Goal: Transaction & Acquisition: Book appointment/travel/reservation

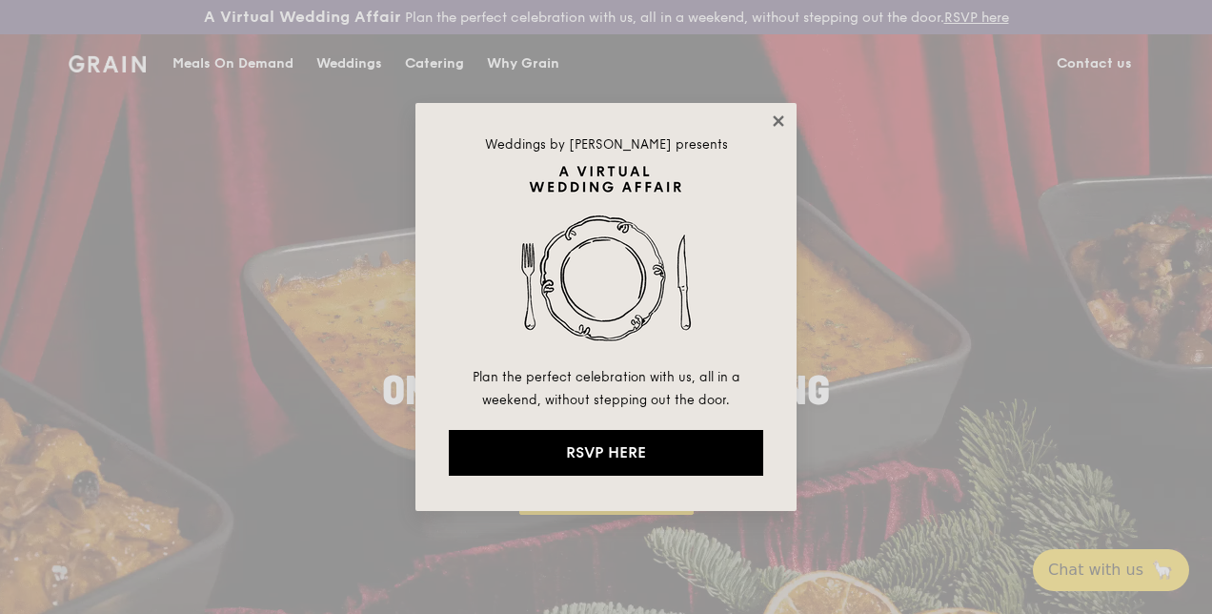
click at [780, 114] on icon at bounding box center [778, 120] width 17 height 17
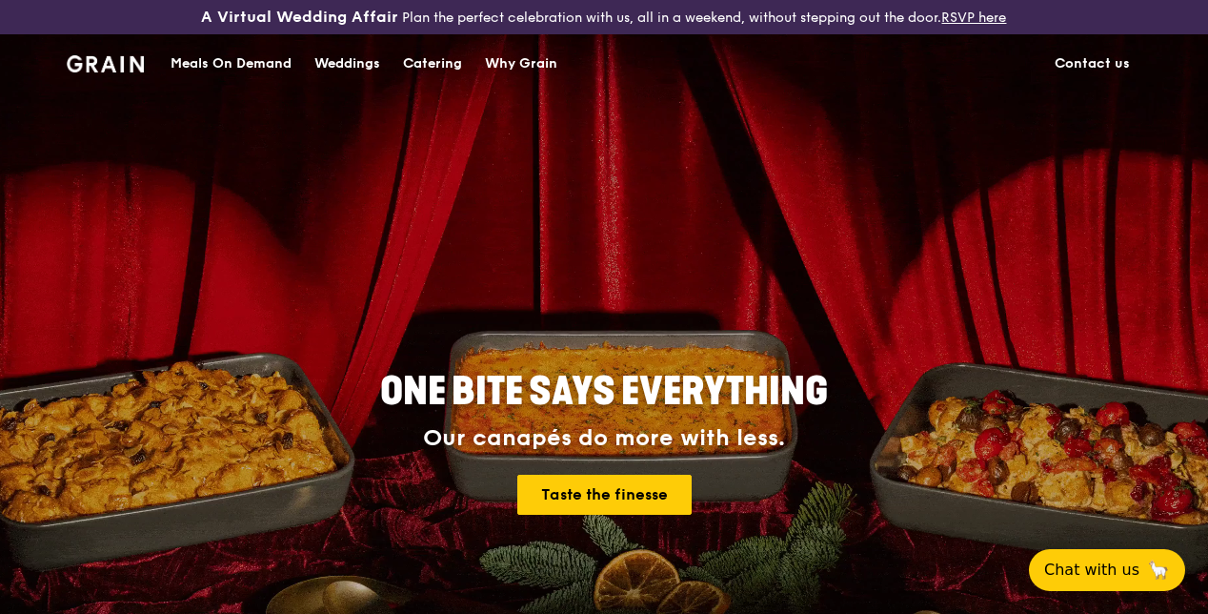
click at [419, 76] on div "Catering" at bounding box center [432, 63] width 59 height 57
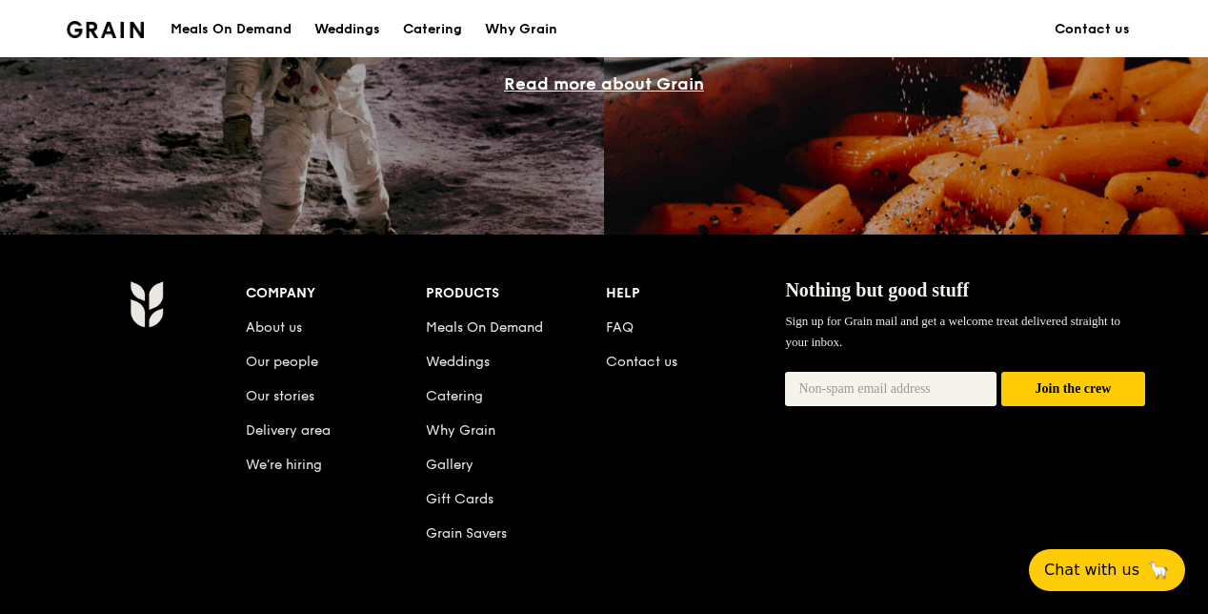
scroll to position [1650, 0]
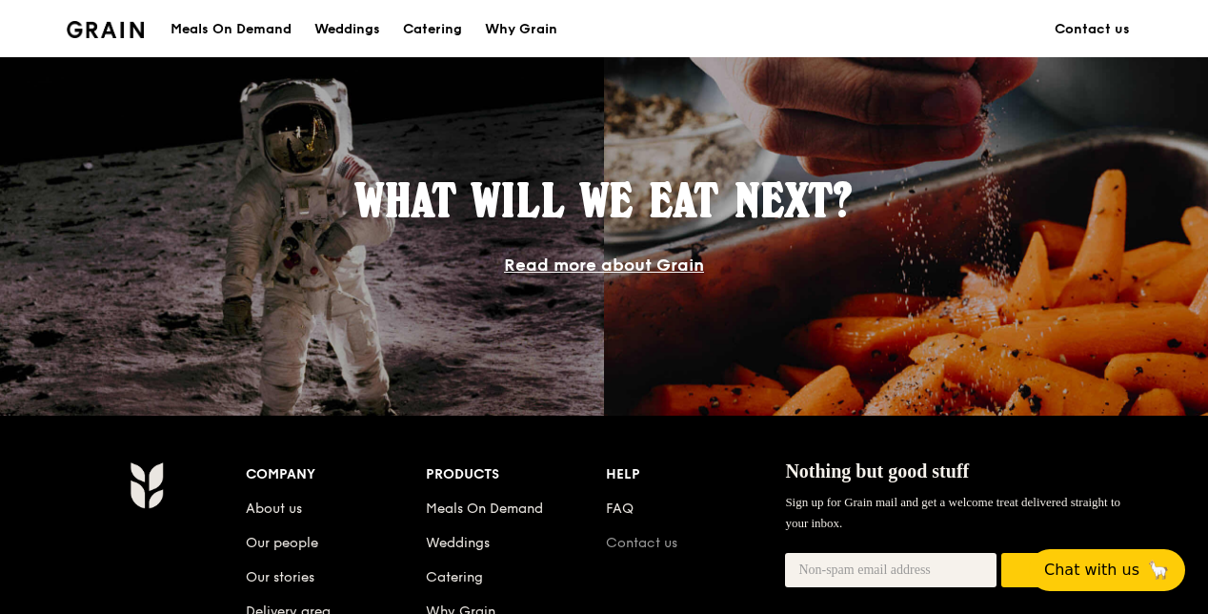
click at [644, 551] on link "Contact us" at bounding box center [641, 543] width 71 height 16
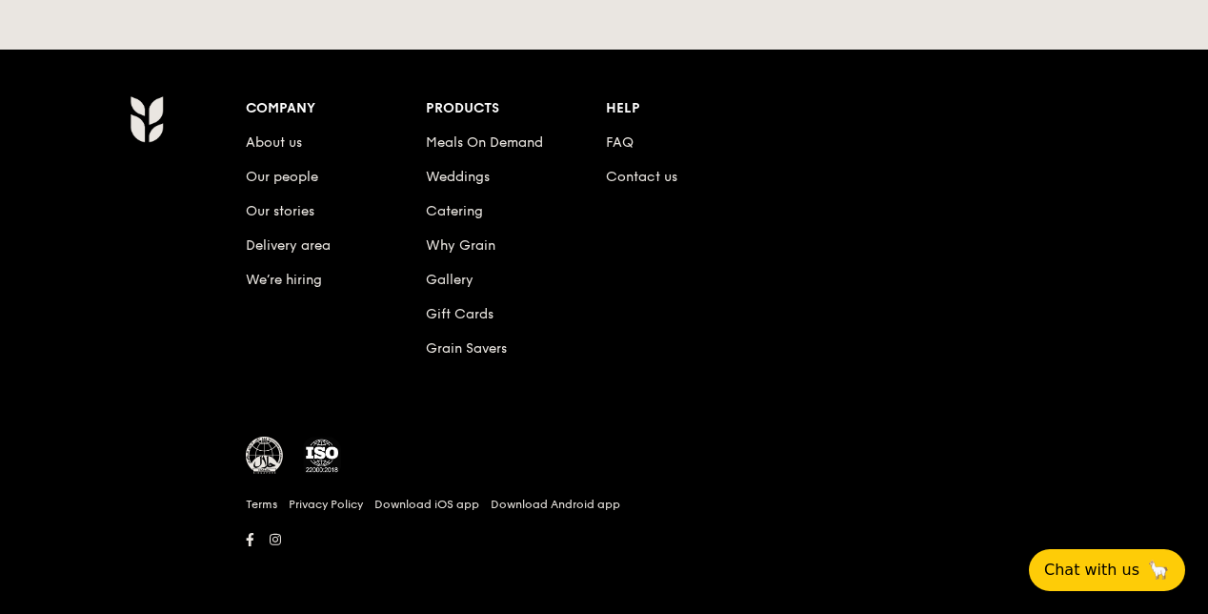
scroll to position [910, 0]
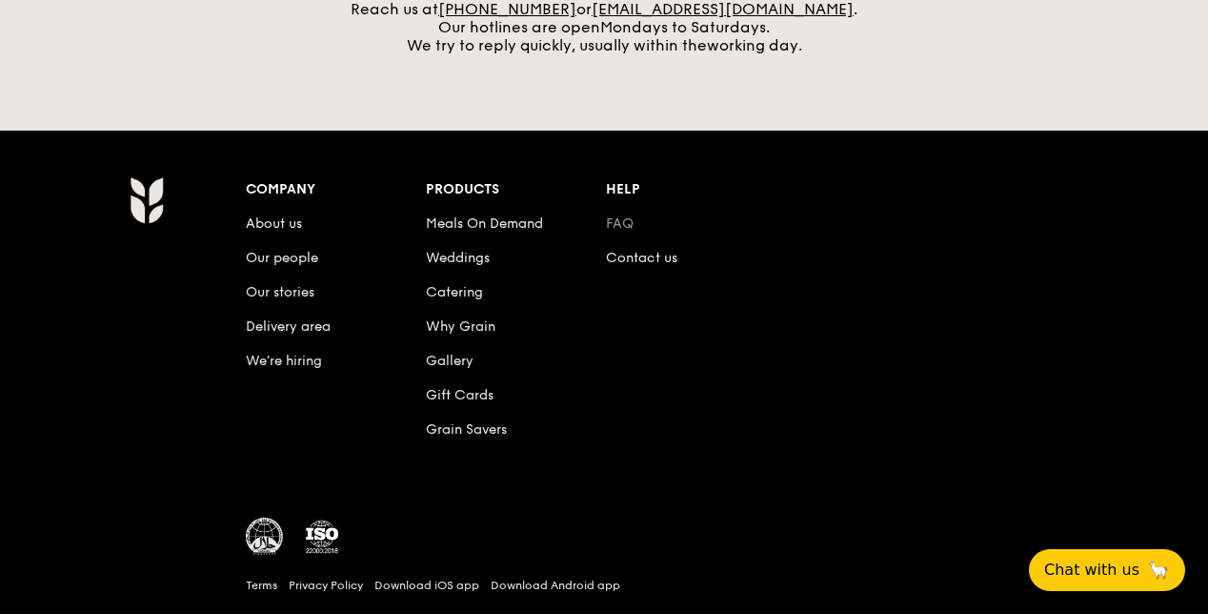
click at [622, 231] on link "FAQ" at bounding box center [620, 223] width 28 height 16
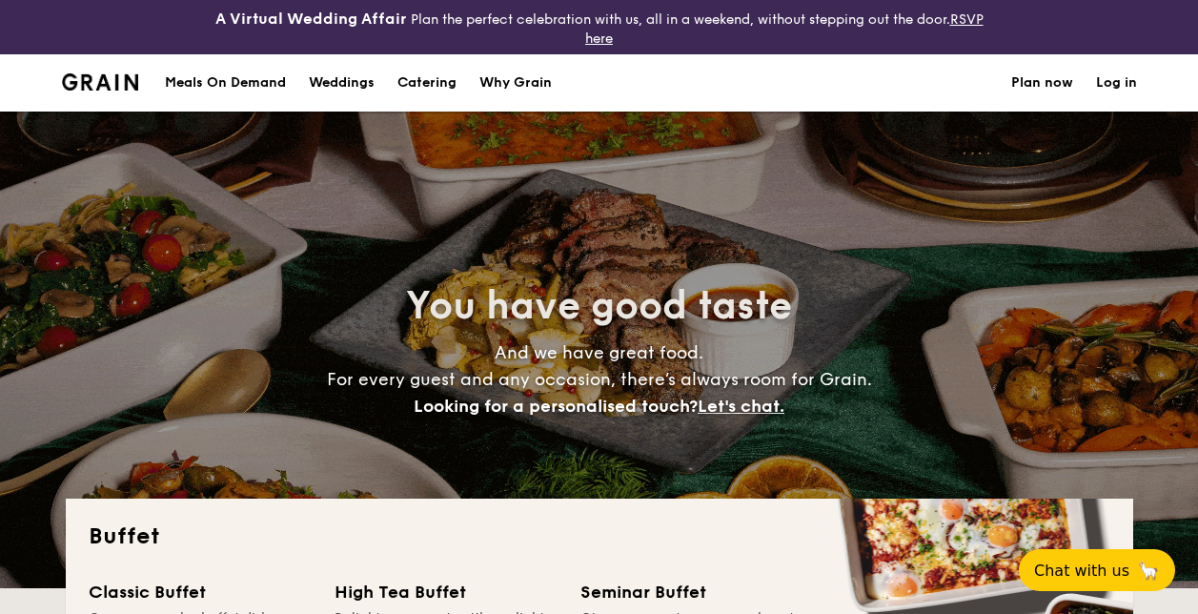
select select
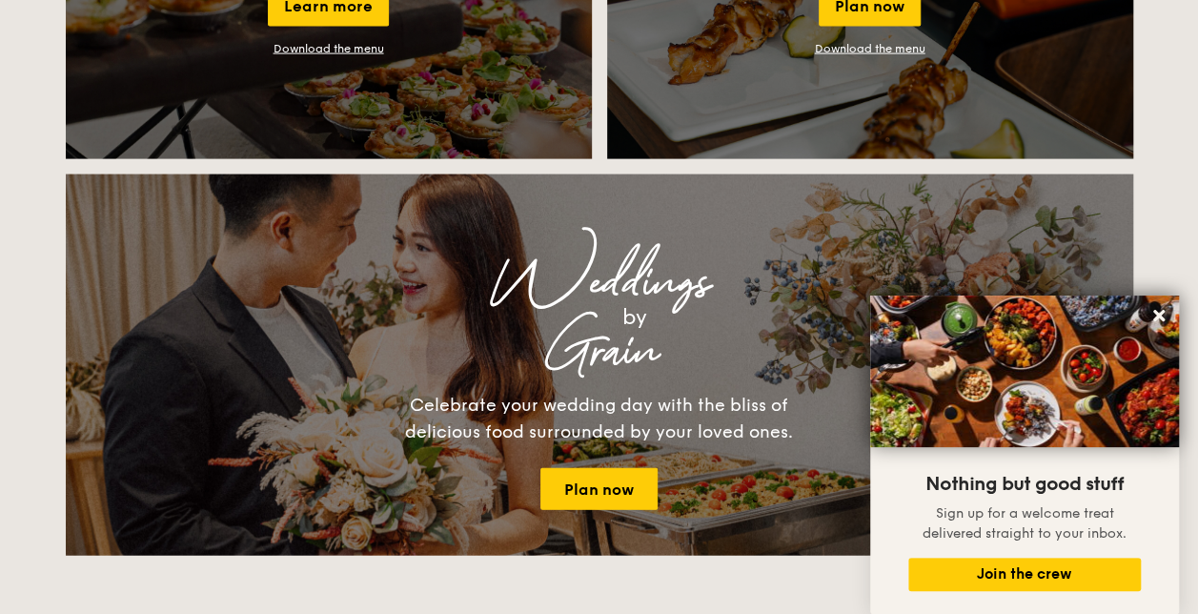
scroll to position [2001, 0]
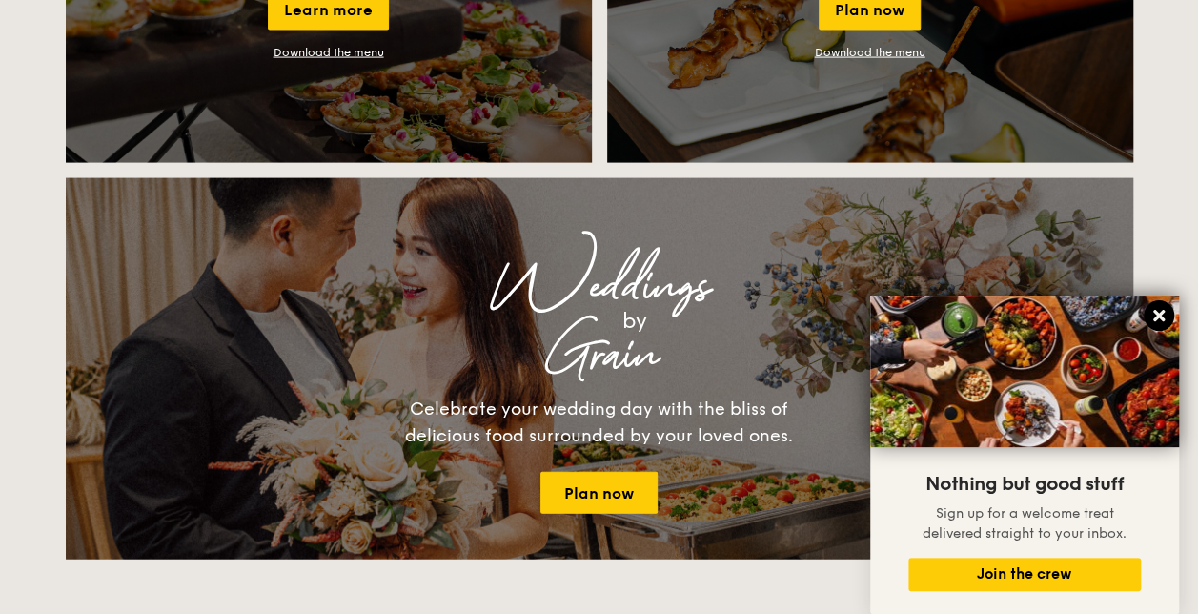
click at [1164, 316] on icon at bounding box center [1158, 315] width 17 height 17
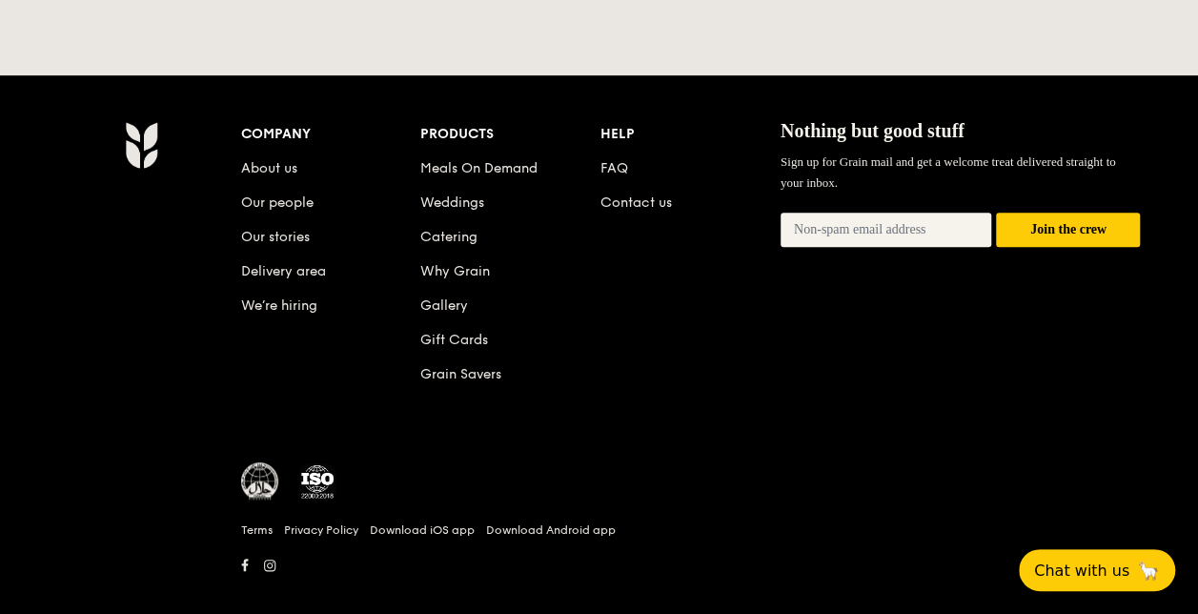
scroll to position [3838, 0]
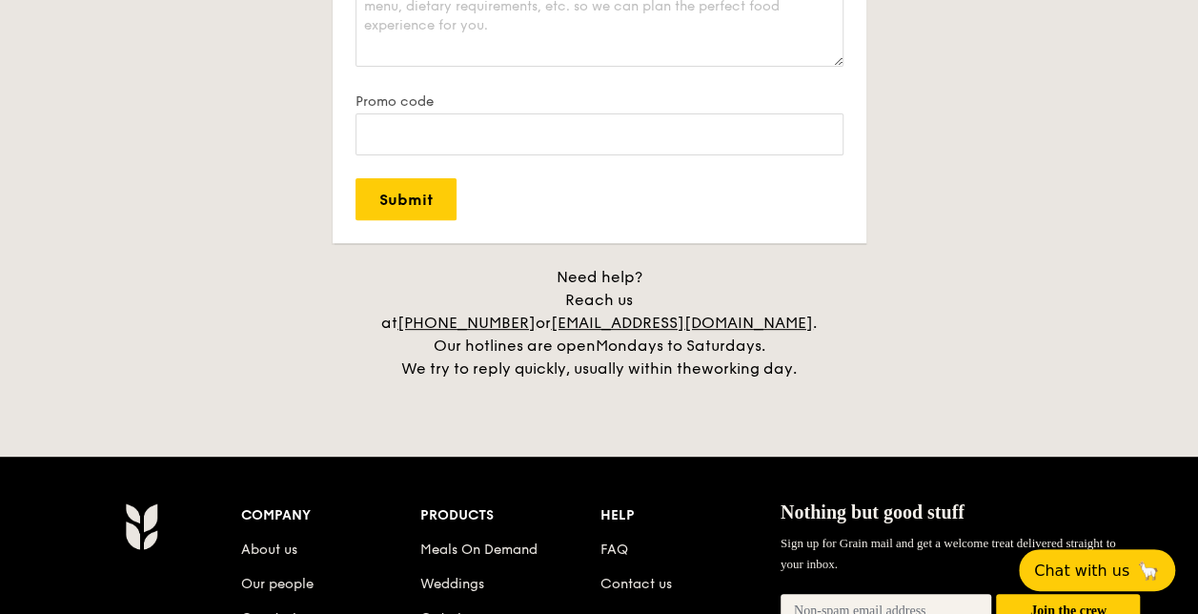
click at [448, 323] on div "Need help? Reach us at +65 3163 5335 or concierge@grain.com.sg . Our hotlines a…" at bounding box center [599, 323] width 476 height 114
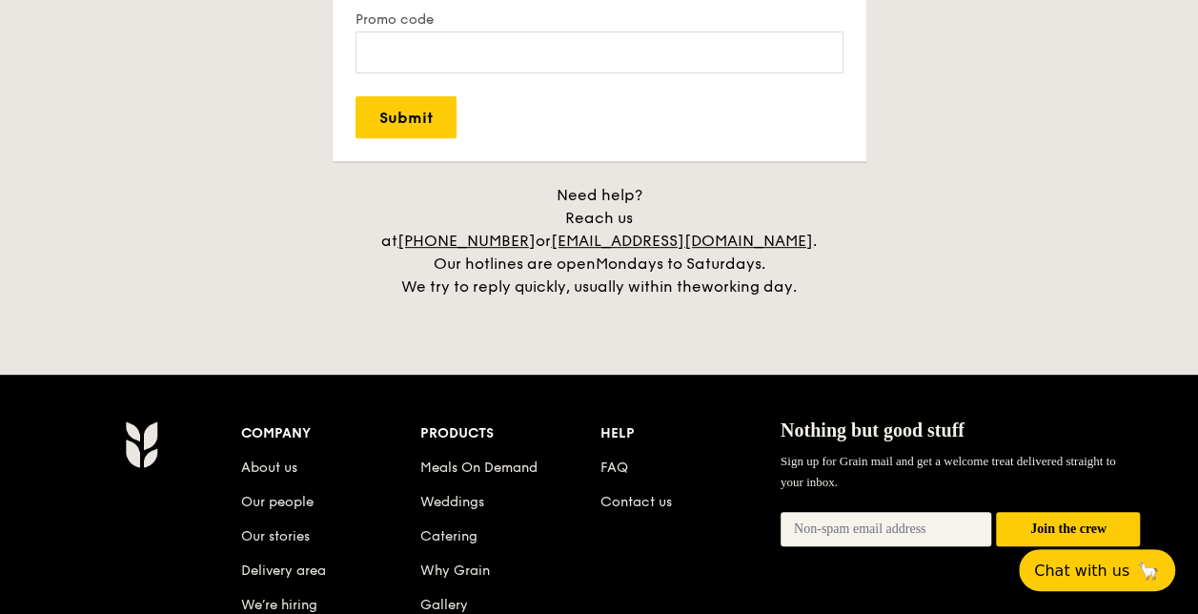
scroll to position [4029, 0]
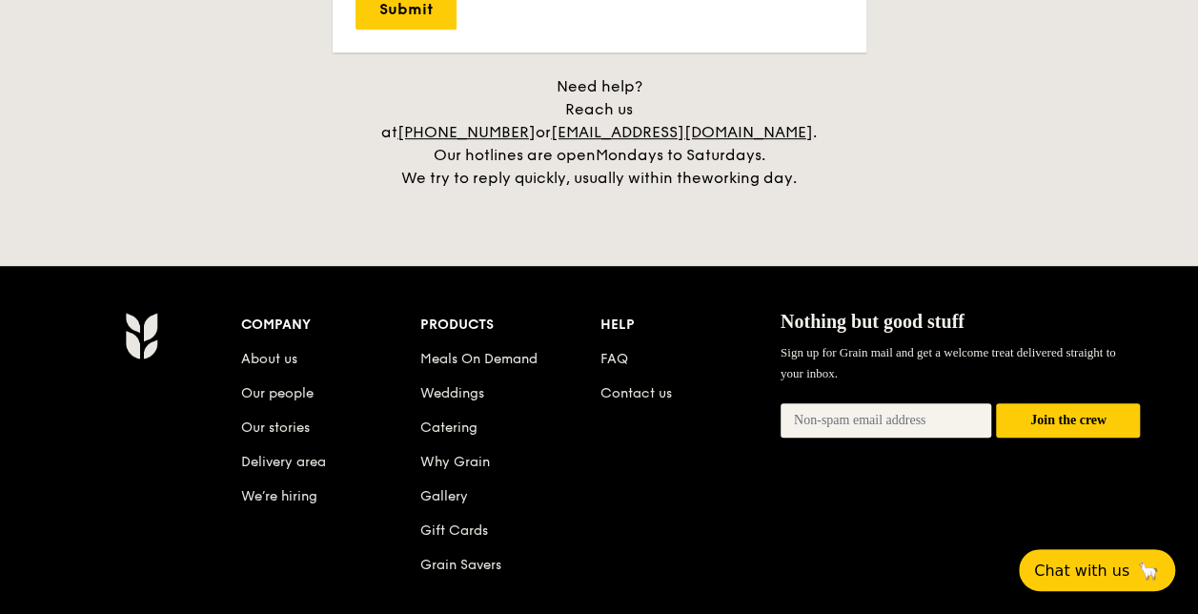
click at [454, 412] on li "Catering" at bounding box center [510, 424] width 180 height 34
click at [457, 419] on link "Catering" at bounding box center [448, 427] width 57 height 16
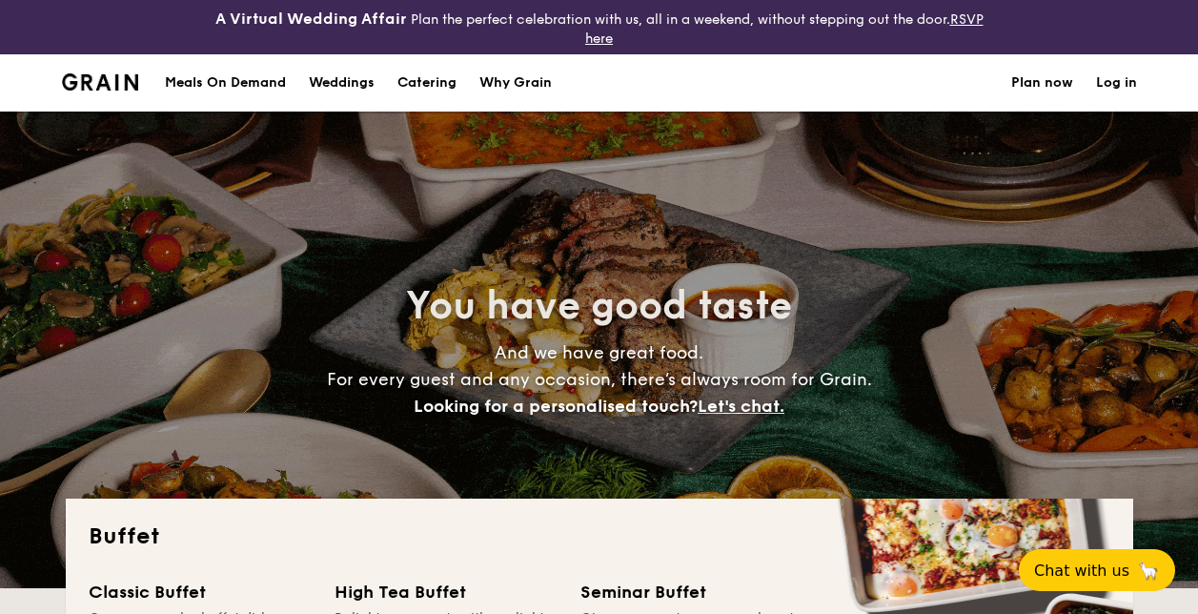
select select
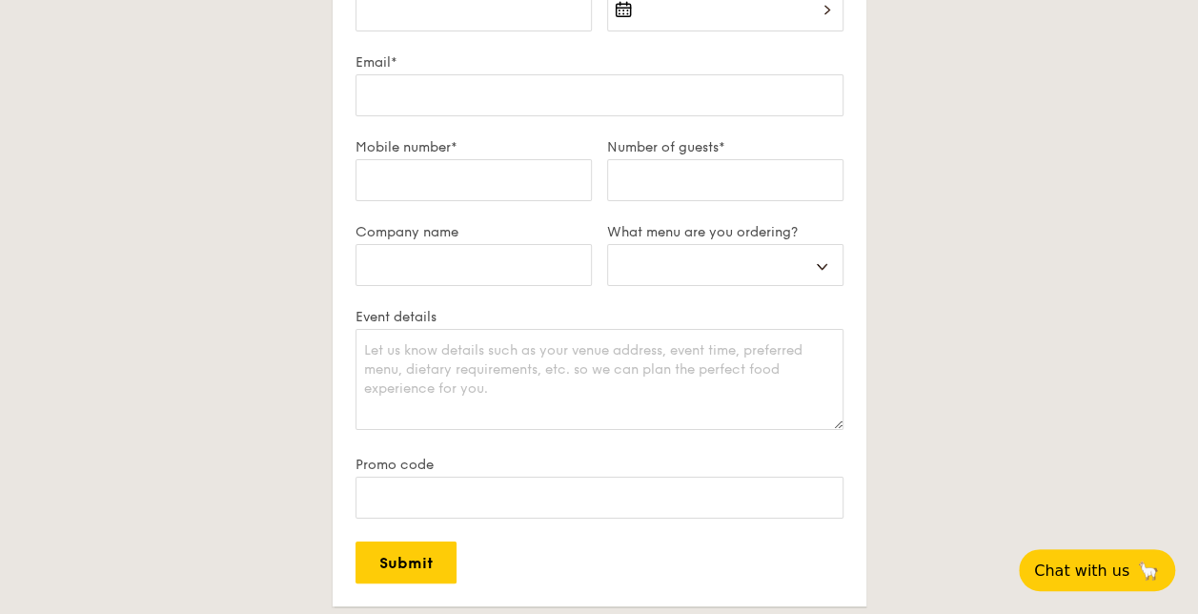
scroll to position [3621, 0]
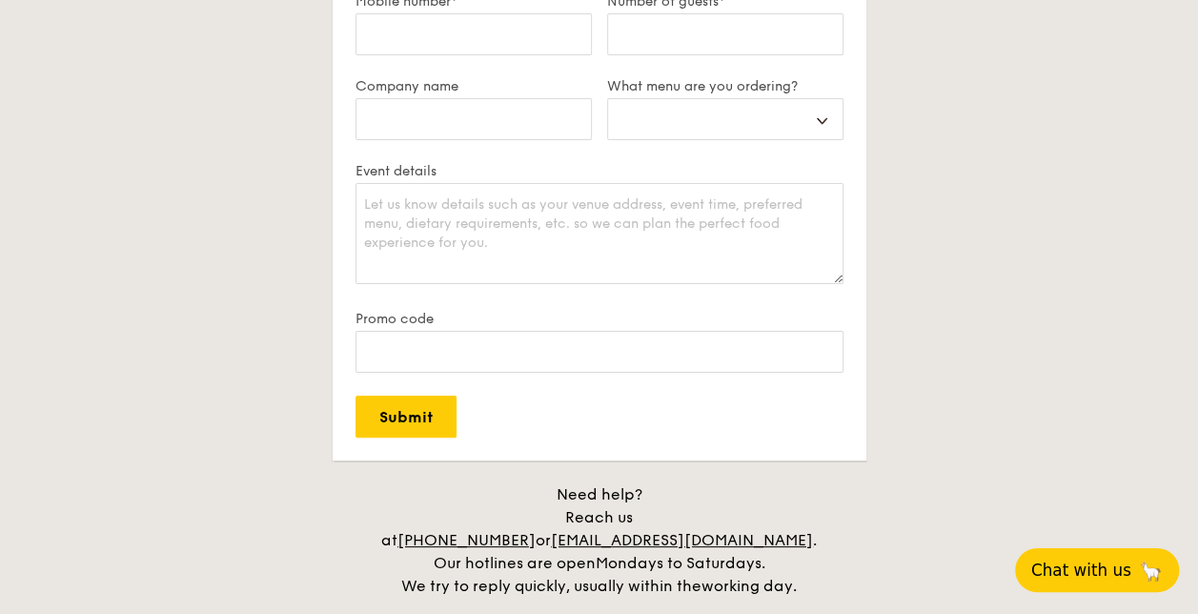
click at [1073, 557] on button "Chat with us 🦙" at bounding box center [1097, 570] width 164 height 44
